Goal: Contribute content

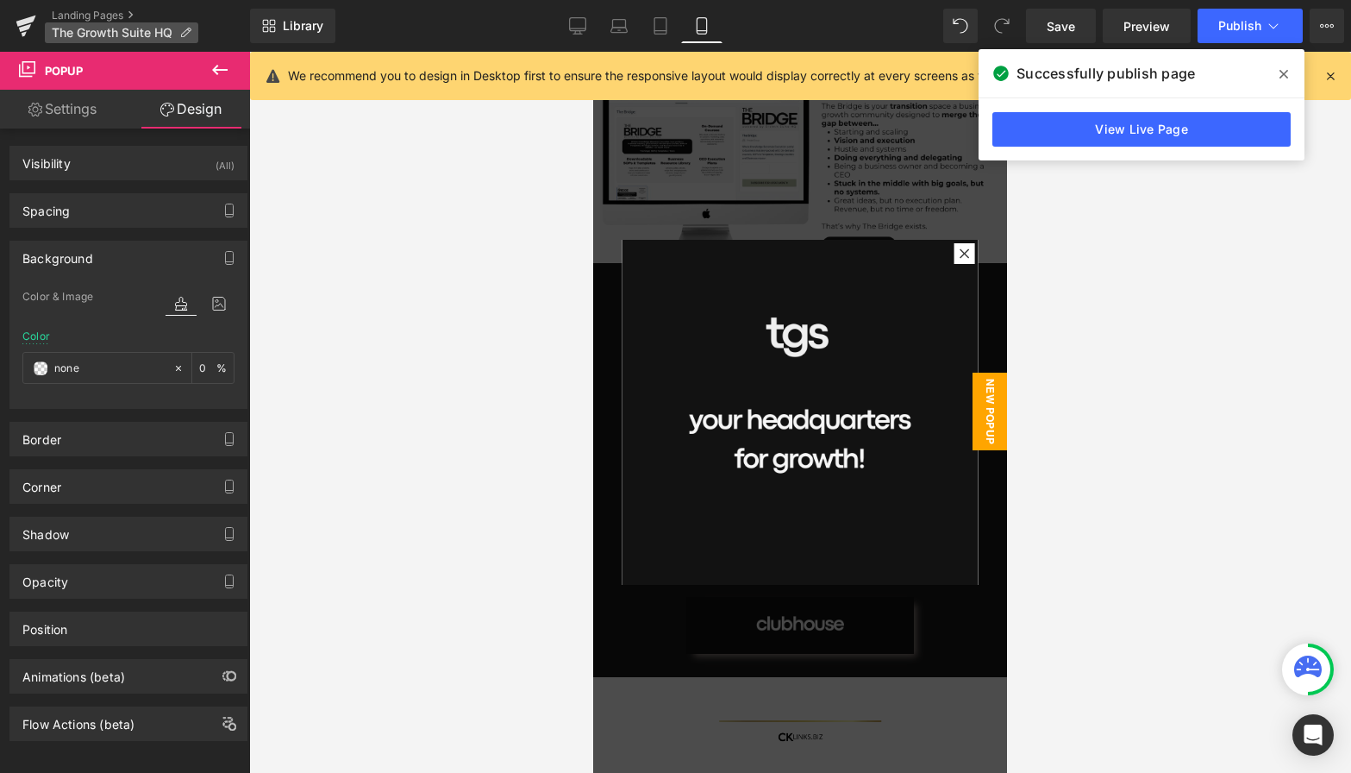
click at [94, 29] on span "The Growth Suite HQ" at bounding box center [112, 33] width 121 height 14
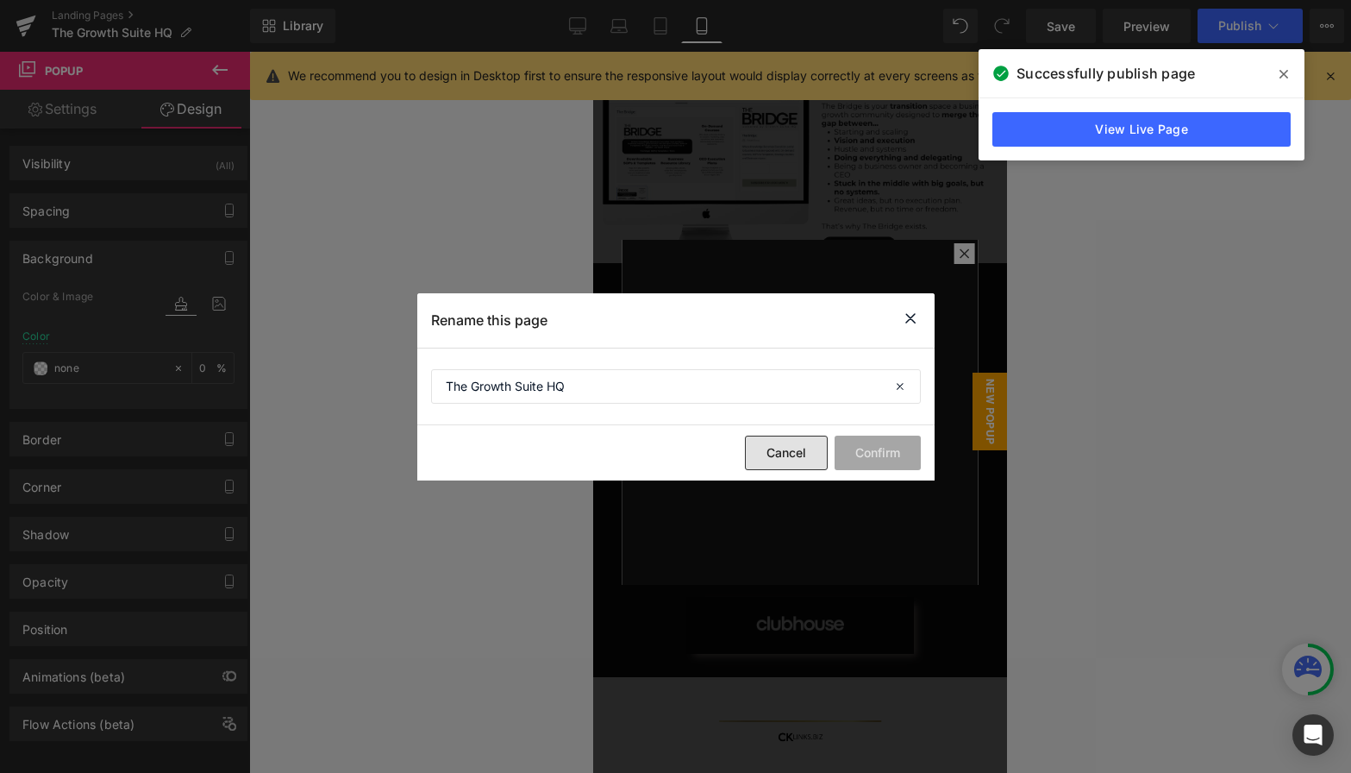
click at [781, 460] on button "Cancel" at bounding box center [786, 452] width 83 height 34
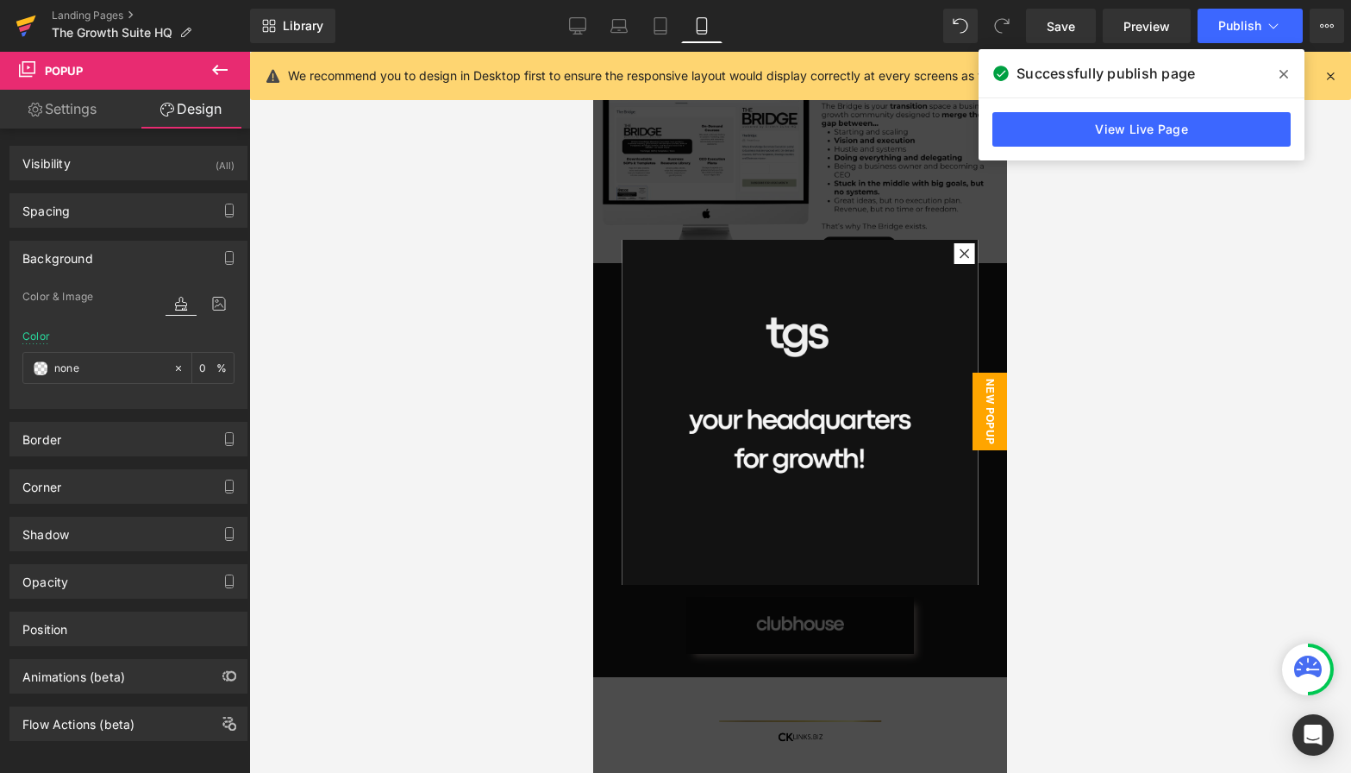
click at [21, 15] on icon at bounding box center [26, 25] width 21 height 43
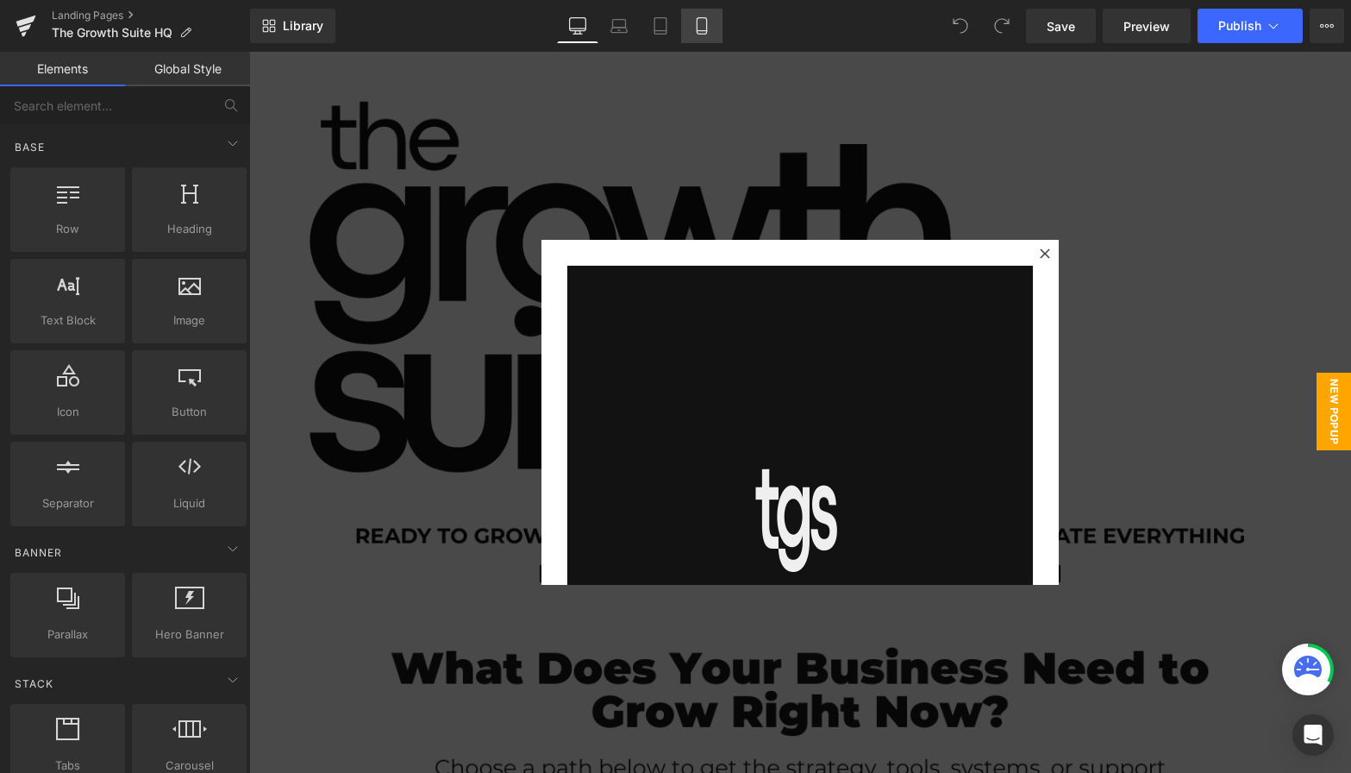
click at [702, 19] on icon at bounding box center [701, 25] width 17 height 17
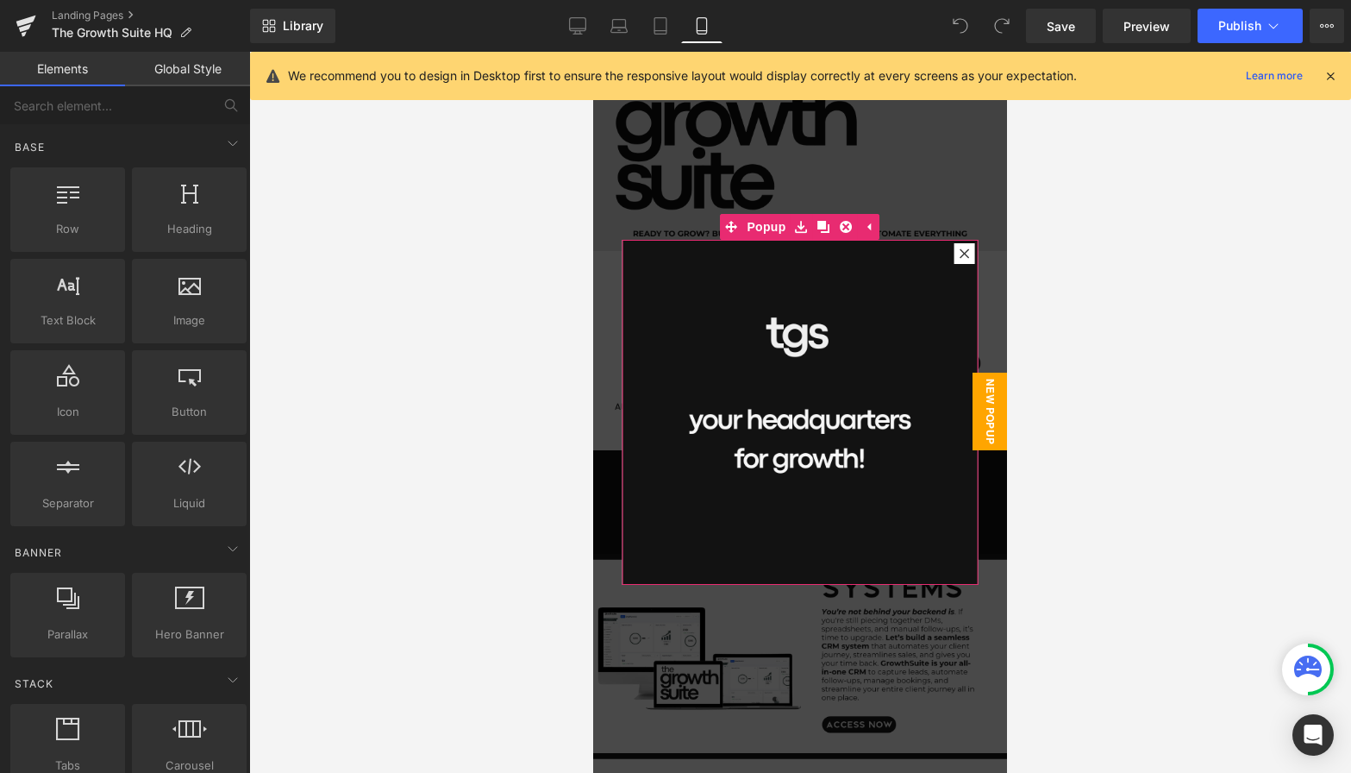
click at [967, 245] on div at bounding box center [964, 253] width 21 height 21
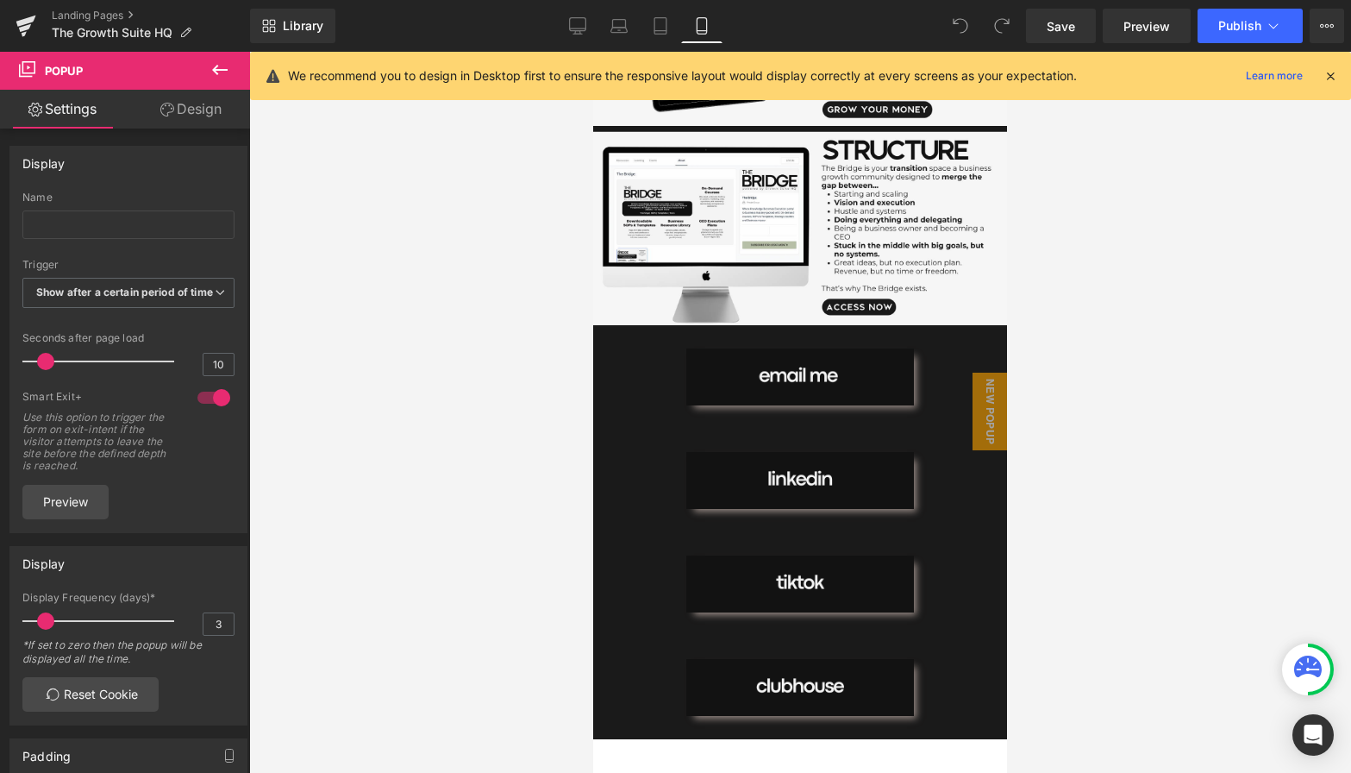
scroll to position [1117, 0]
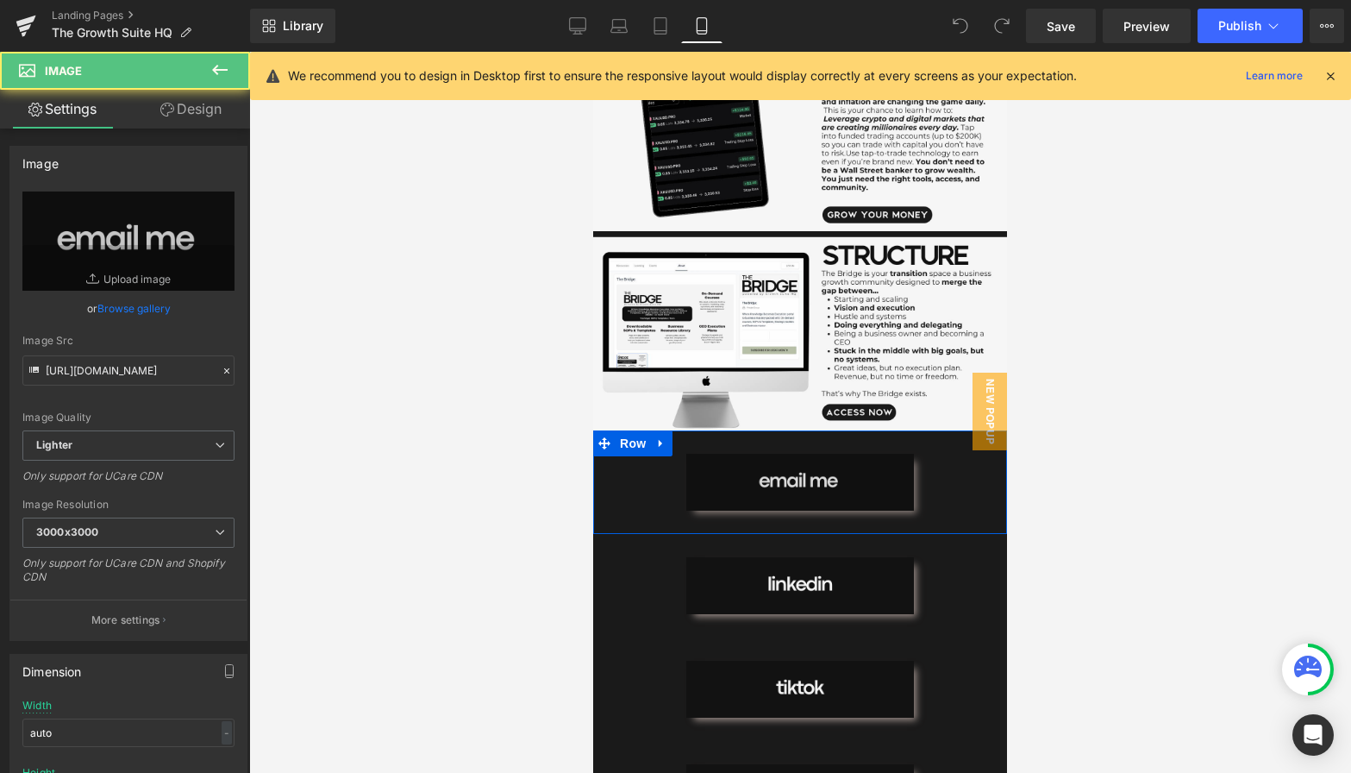
click at [810, 492] on img at bounding box center [800, 482] width 228 height 57
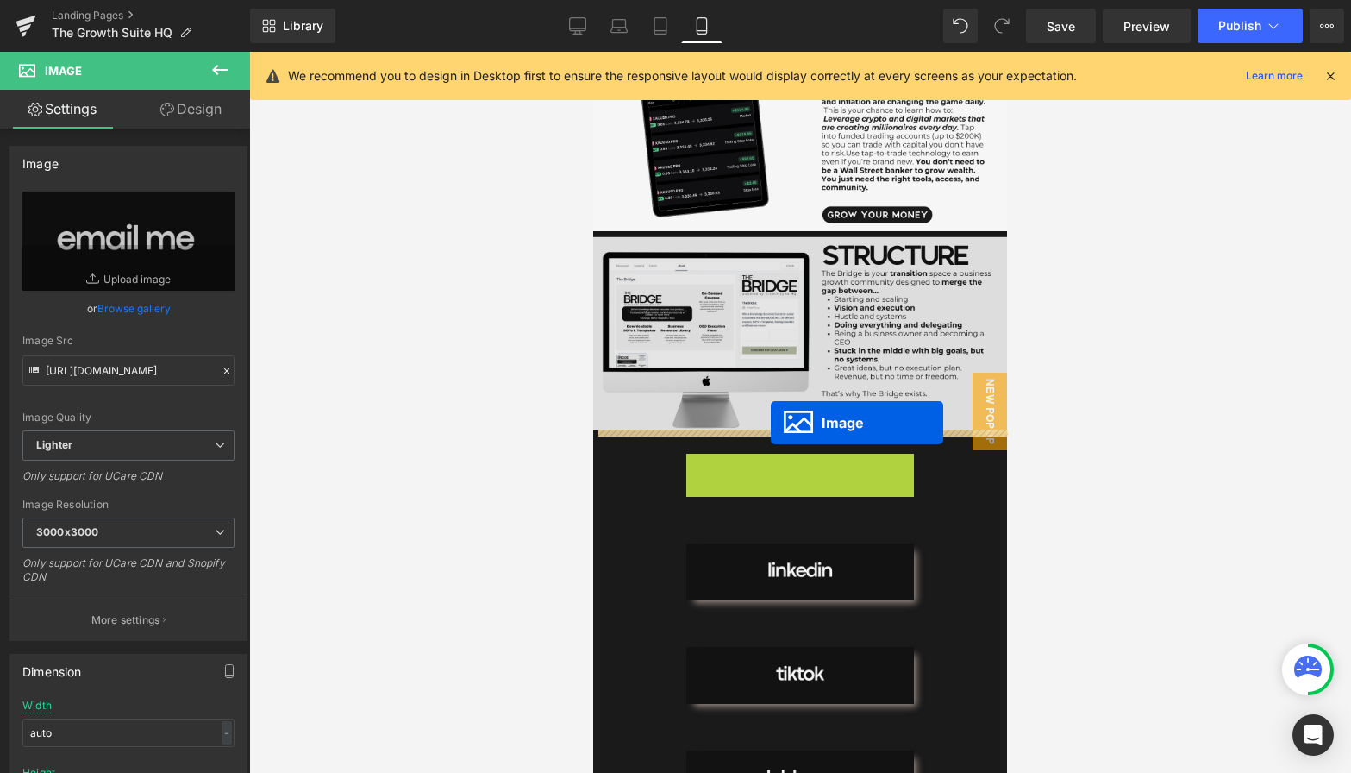
drag, startPoint x: 773, startPoint y: 479, endPoint x: 771, endPoint y: 423, distance: 56.9
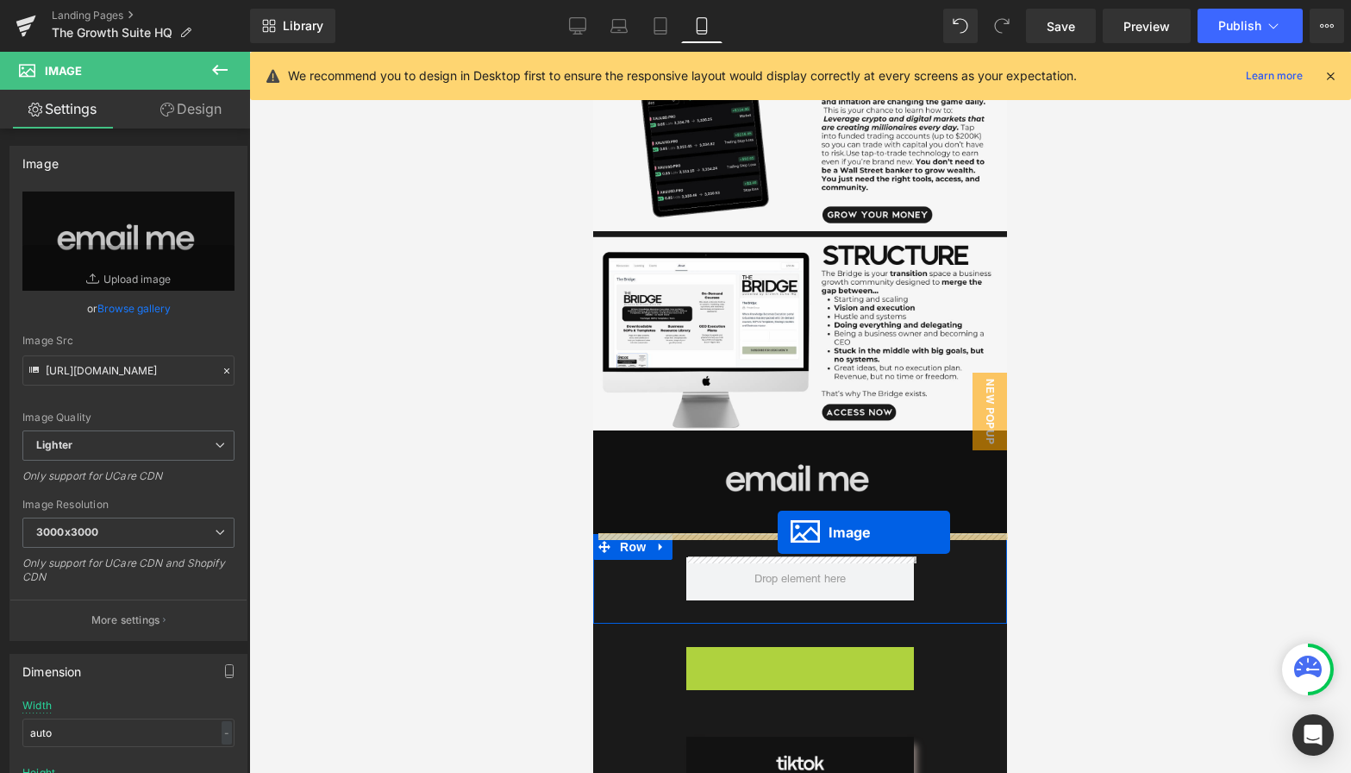
drag, startPoint x: 771, startPoint y: 673, endPoint x: 778, endPoint y: 532, distance: 141.6
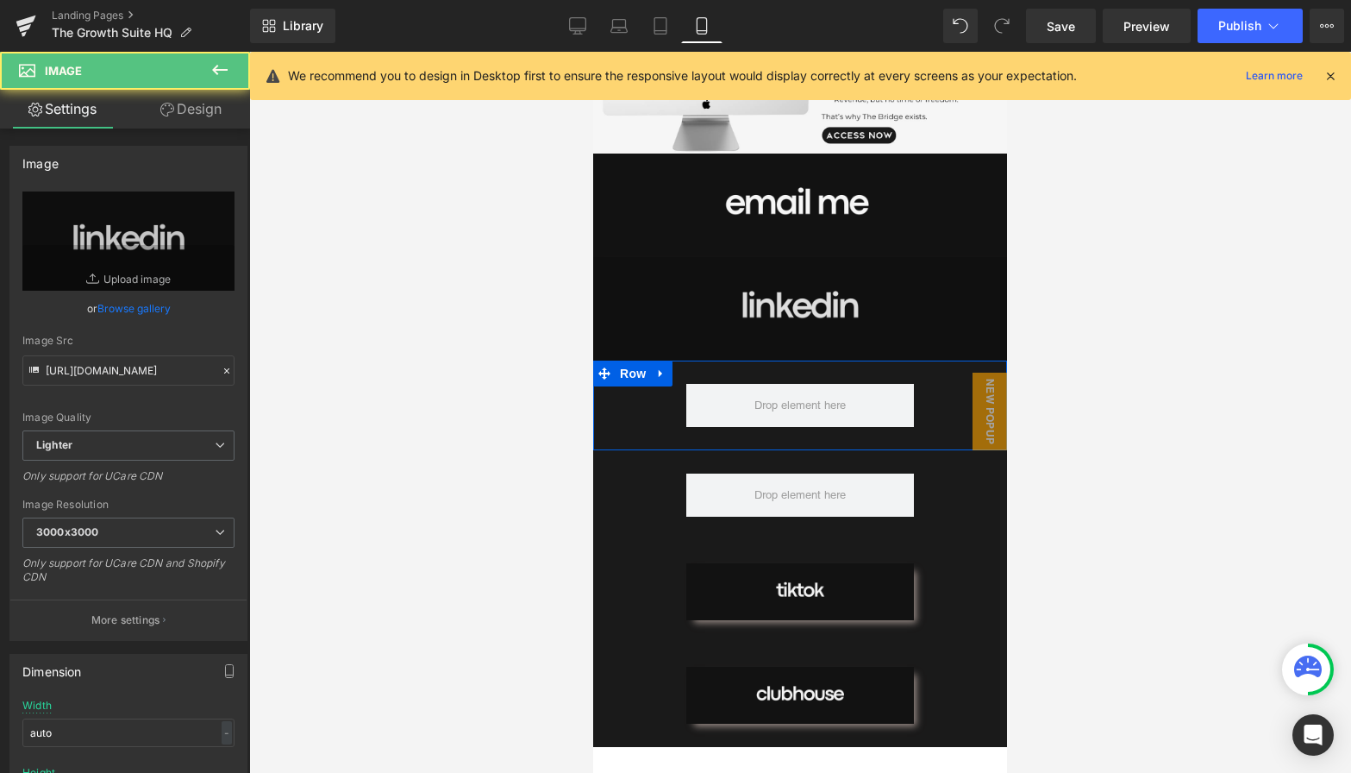
scroll to position [1416, 0]
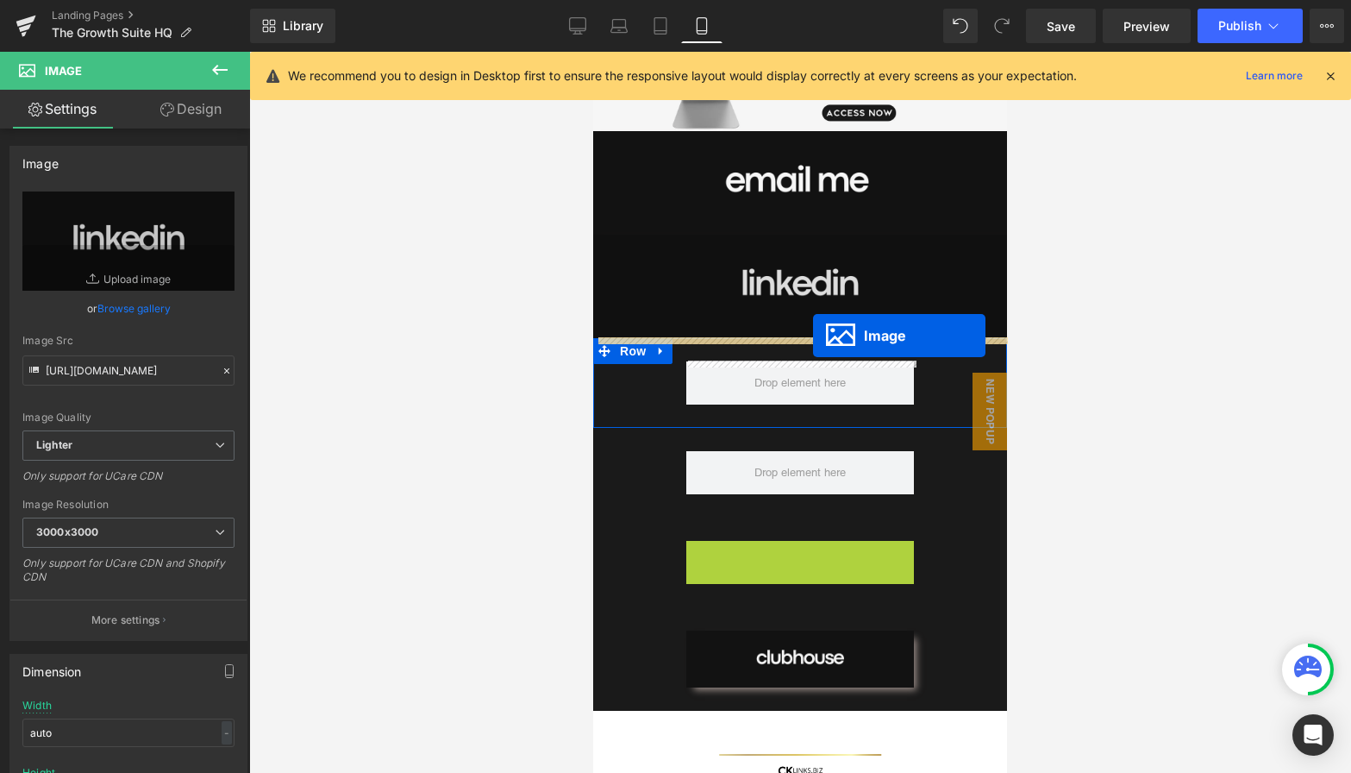
drag, startPoint x: 768, startPoint y: 568, endPoint x: 813, endPoint y: 335, distance: 237.1
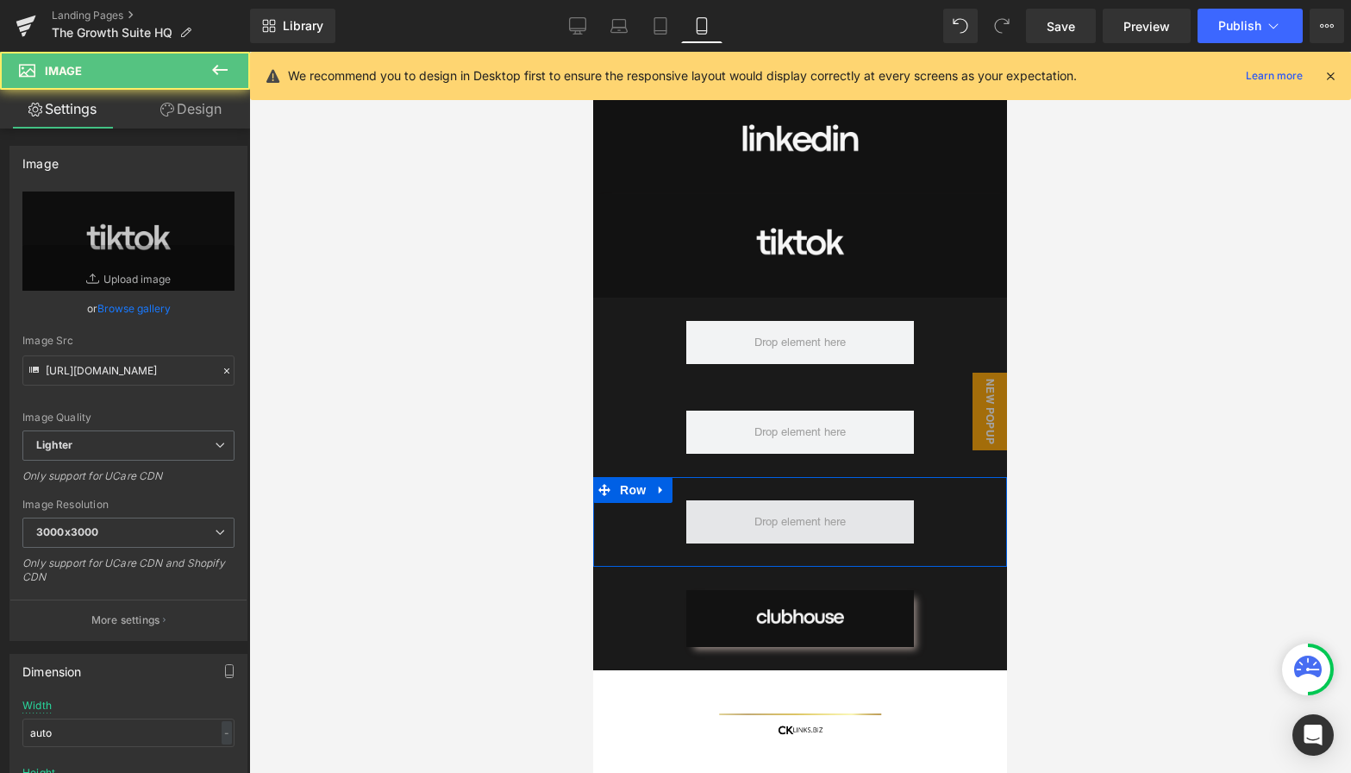
scroll to position [1600, 0]
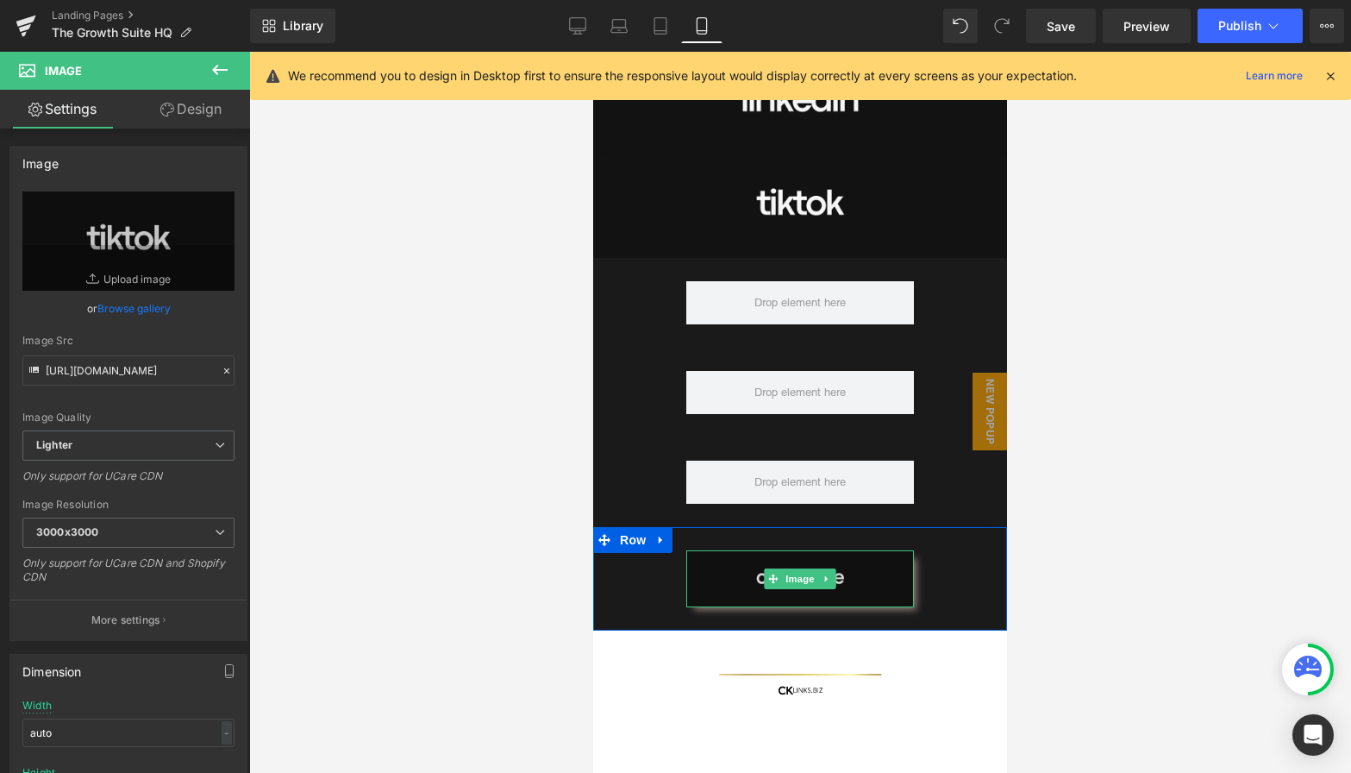
click at [785, 572] on div "Image" at bounding box center [800, 578] width 228 height 57
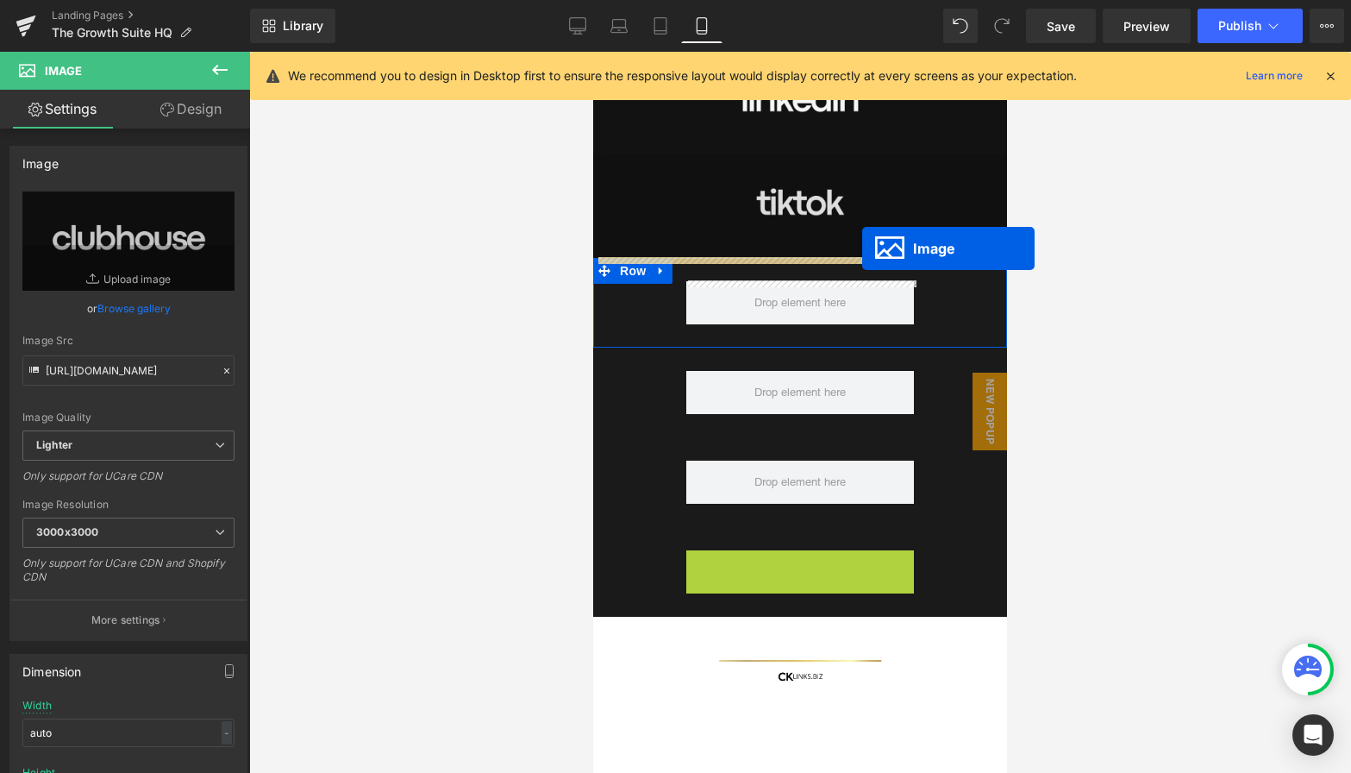
drag, startPoint x: 772, startPoint y: 575, endPoint x: 862, endPoint y: 248, distance: 339.1
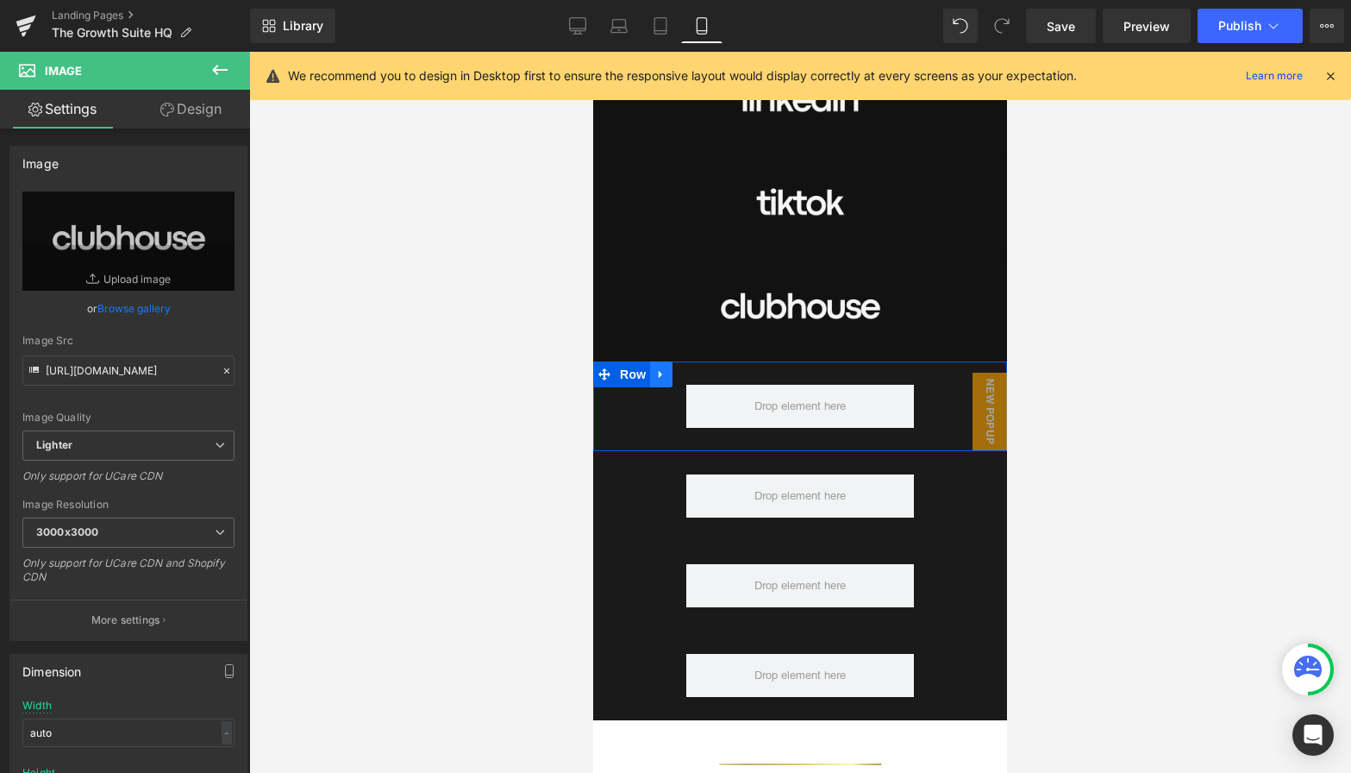
click at [656, 368] on icon at bounding box center [661, 373] width 12 height 13
click at [714, 374] on link at bounding box center [706, 374] width 22 height 26
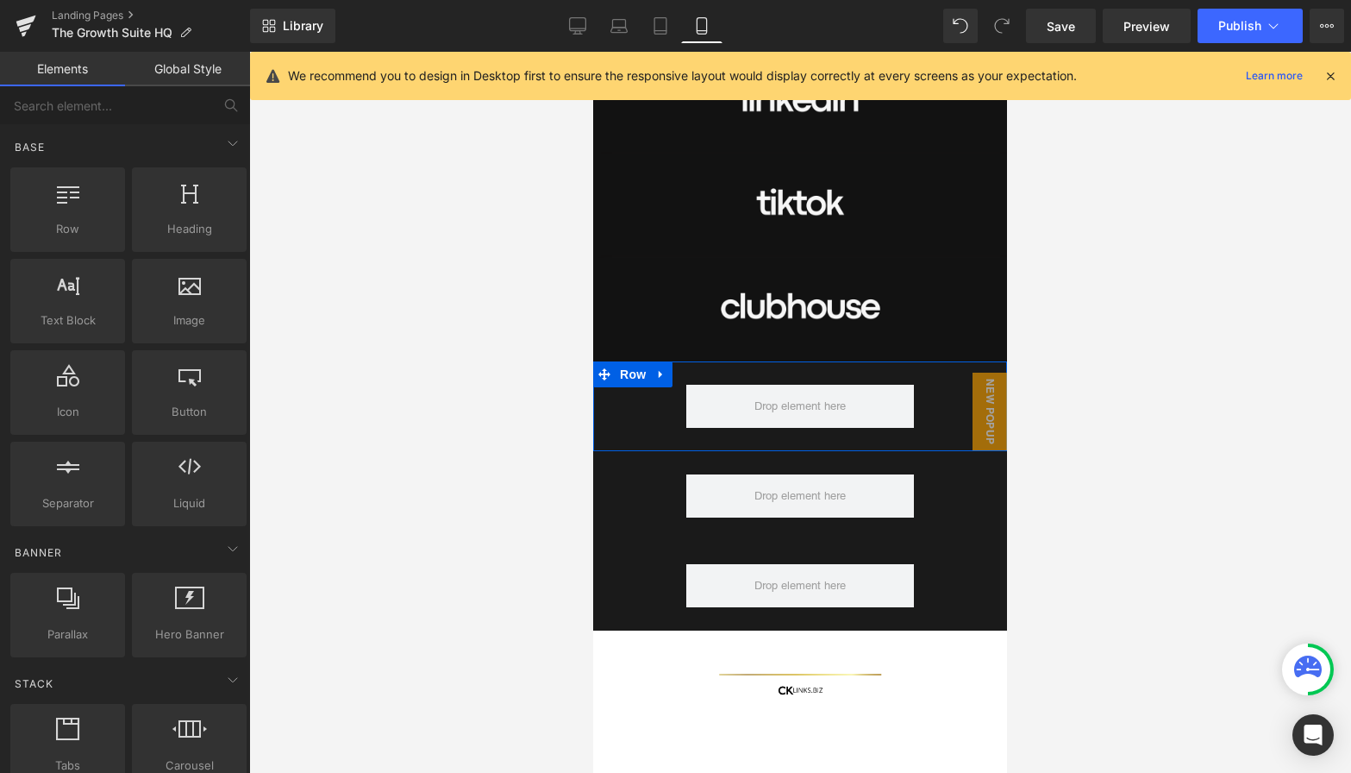
click at [664, 376] on icon at bounding box center [661, 373] width 12 height 13
click at [707, 373] on icon at bounding box center [706, 374] width 12 height 12
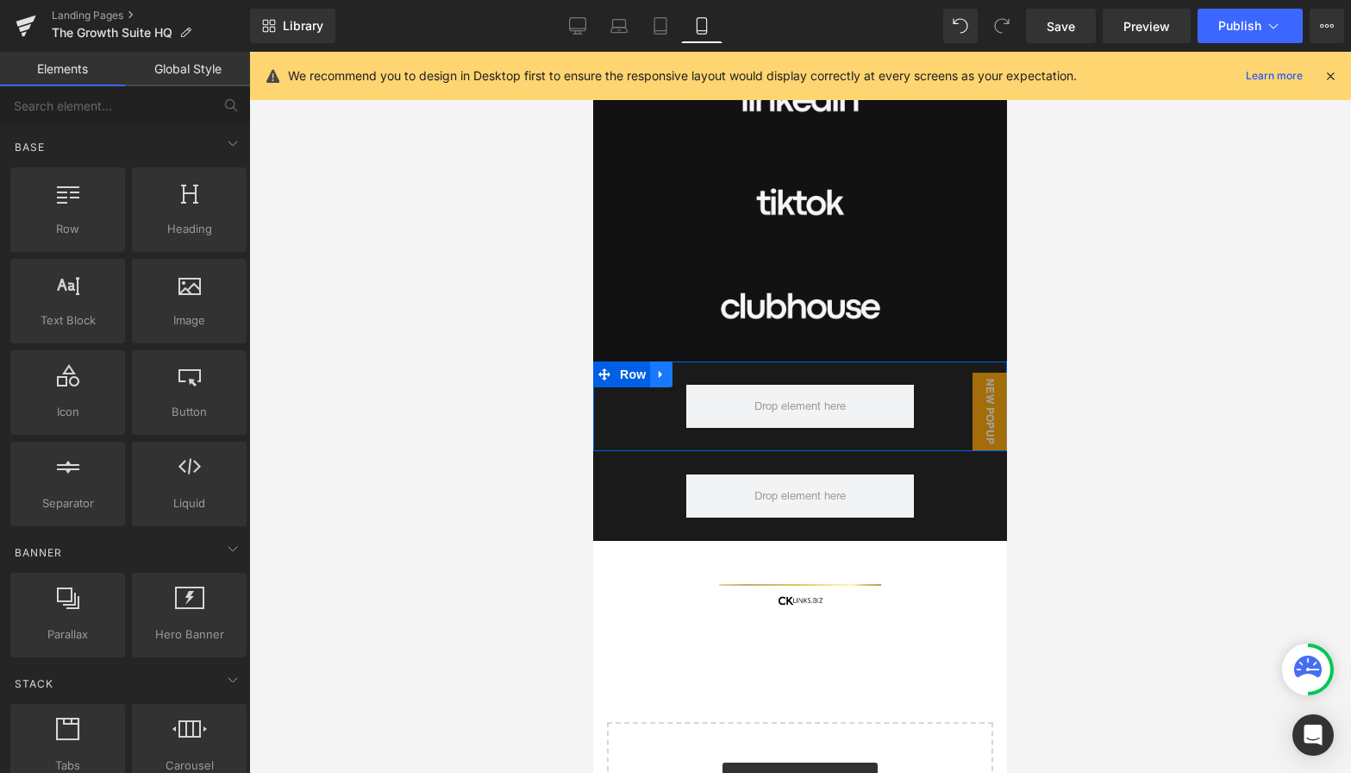
click at [665, 372] on icon at bounding box center [661, 373] width 12 height 13
click at [702, 369] on icon at bounding box center [706, 373] width 12 height 13
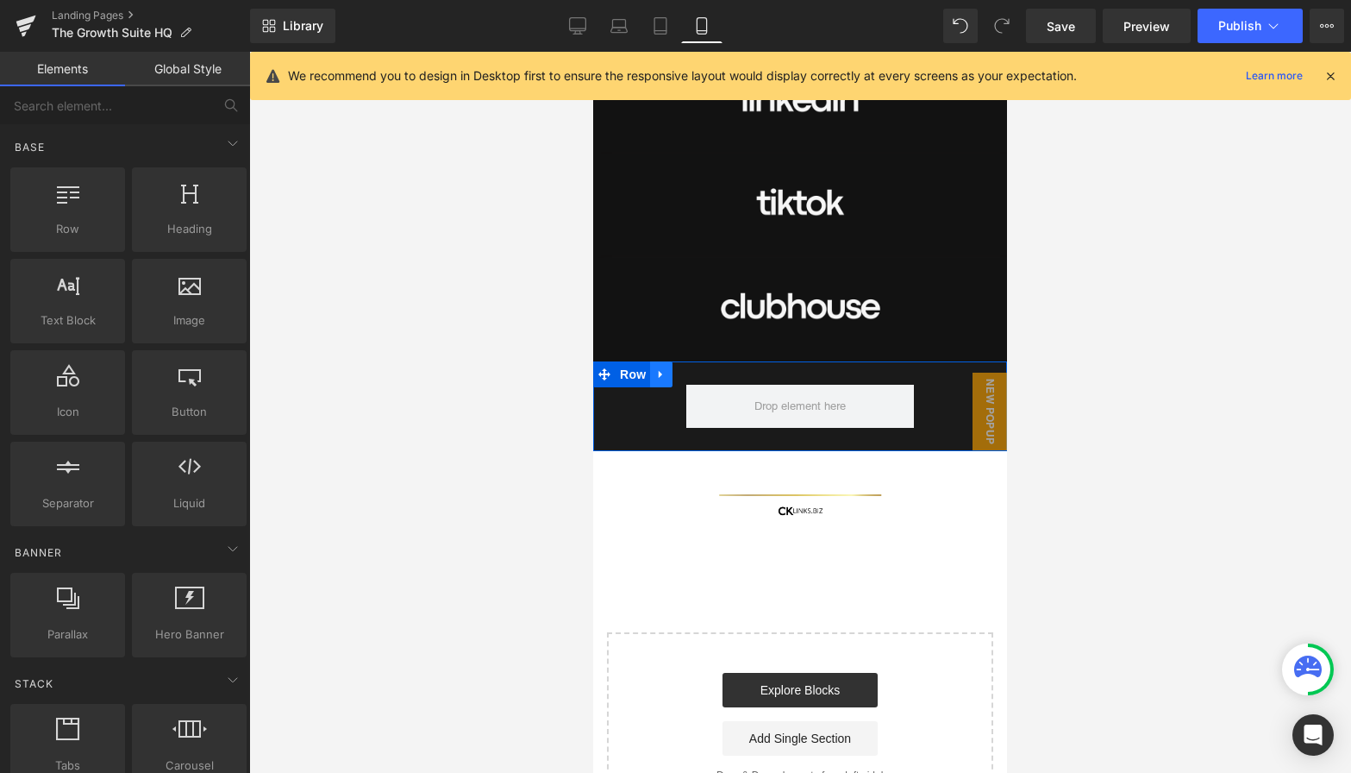
click at [656, 375] on icon at bounding box center [661, 373] width 12 height 13
click at [707, 379] on icon at bounding box center [706, 374] width 12 height 12
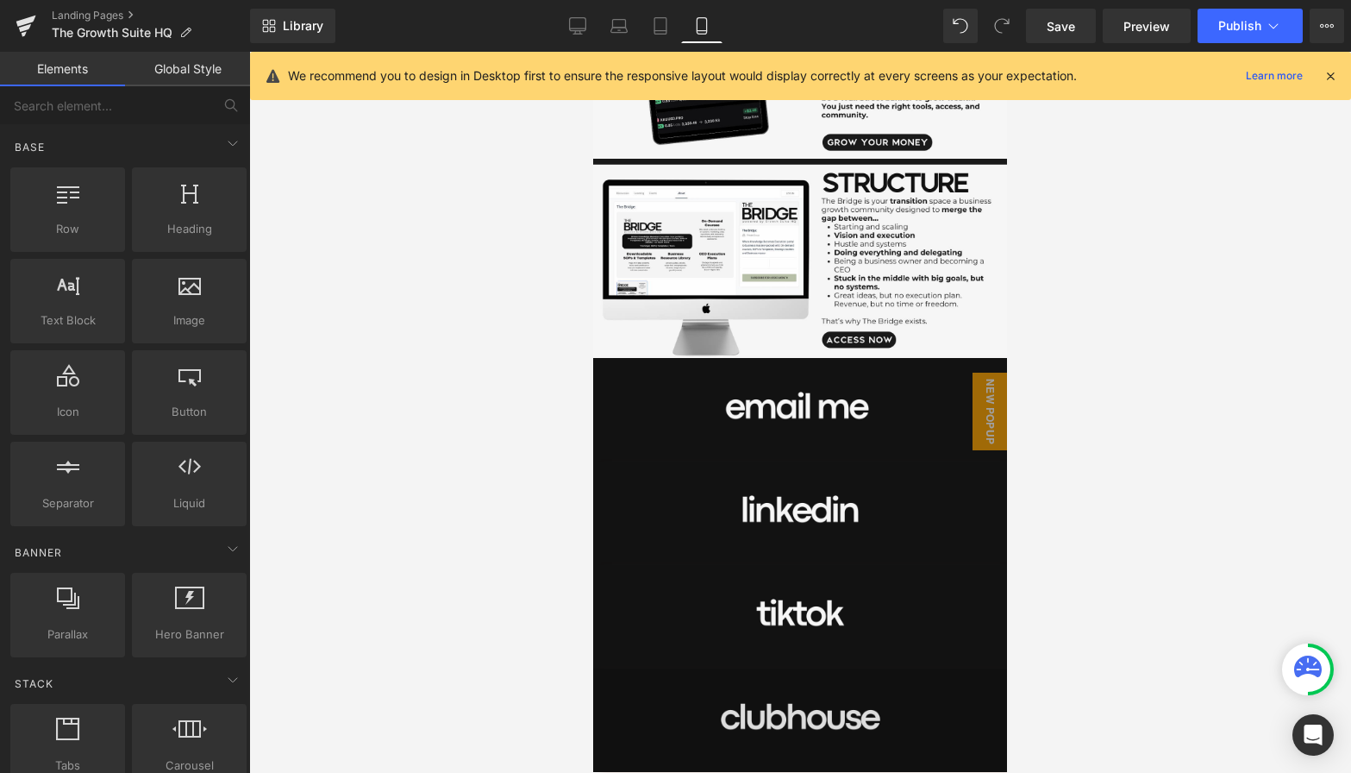
scroll to position [1074, 0]
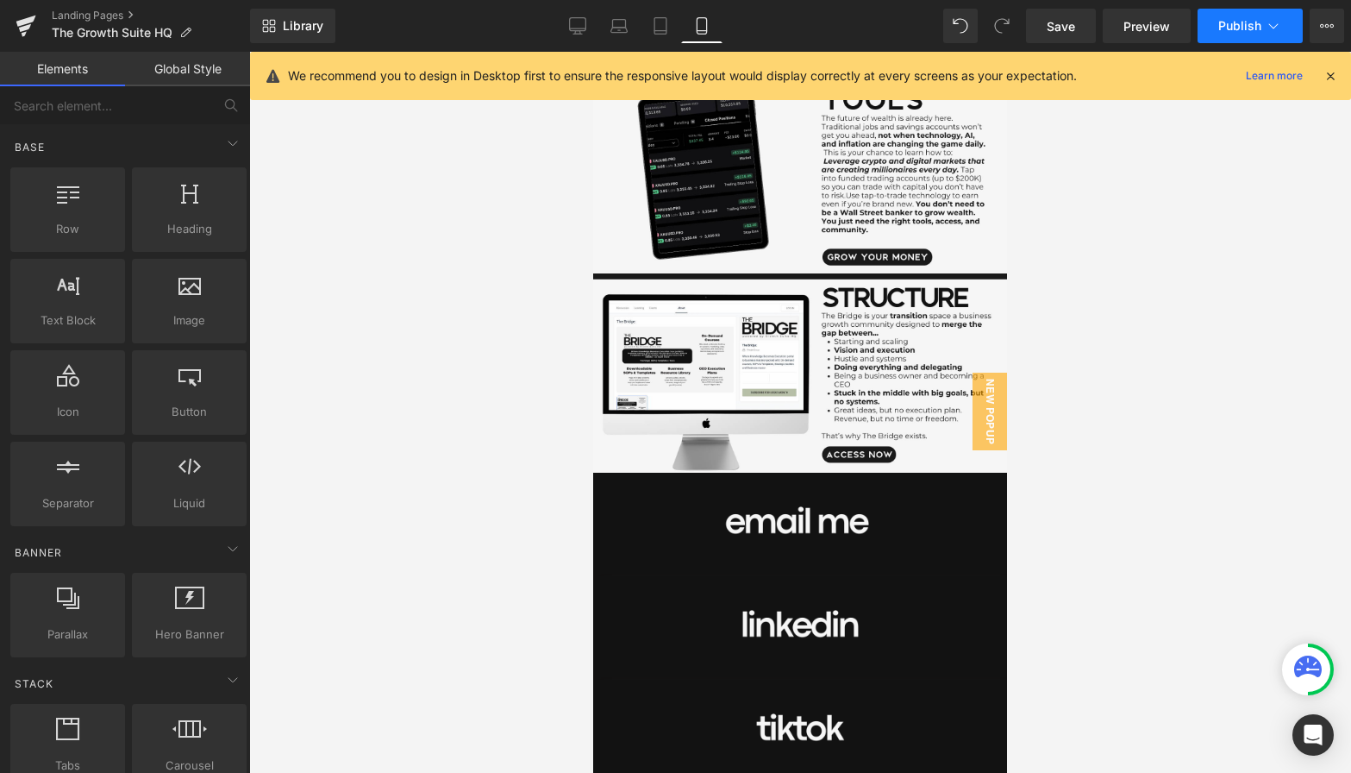
click at [1266, 28] on icon at bounding box center [1273, 25] width 17 height 17
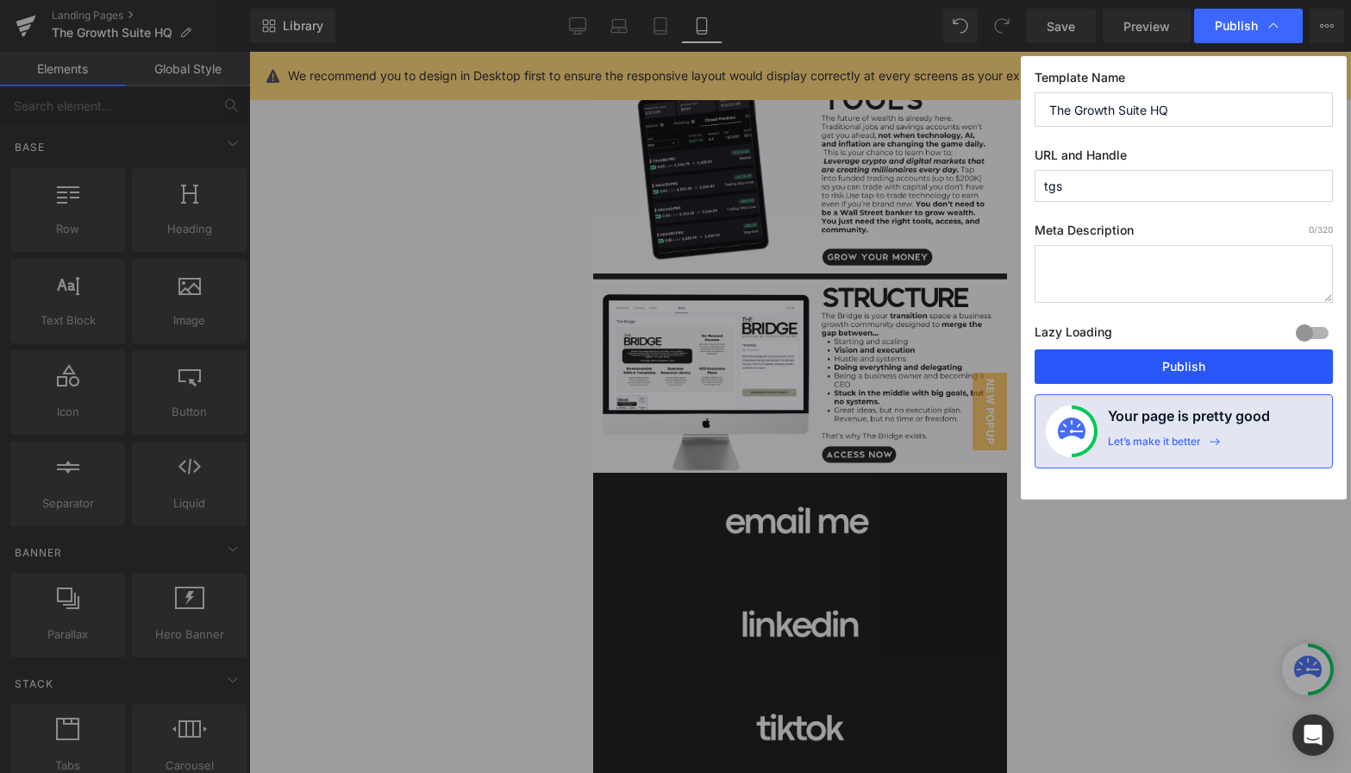
click at [1111, 363] on button "Publish" at bounding box center [1184, 366] width 298 height 34
